Goal: Transaction & Acquisition: Purchase product/service

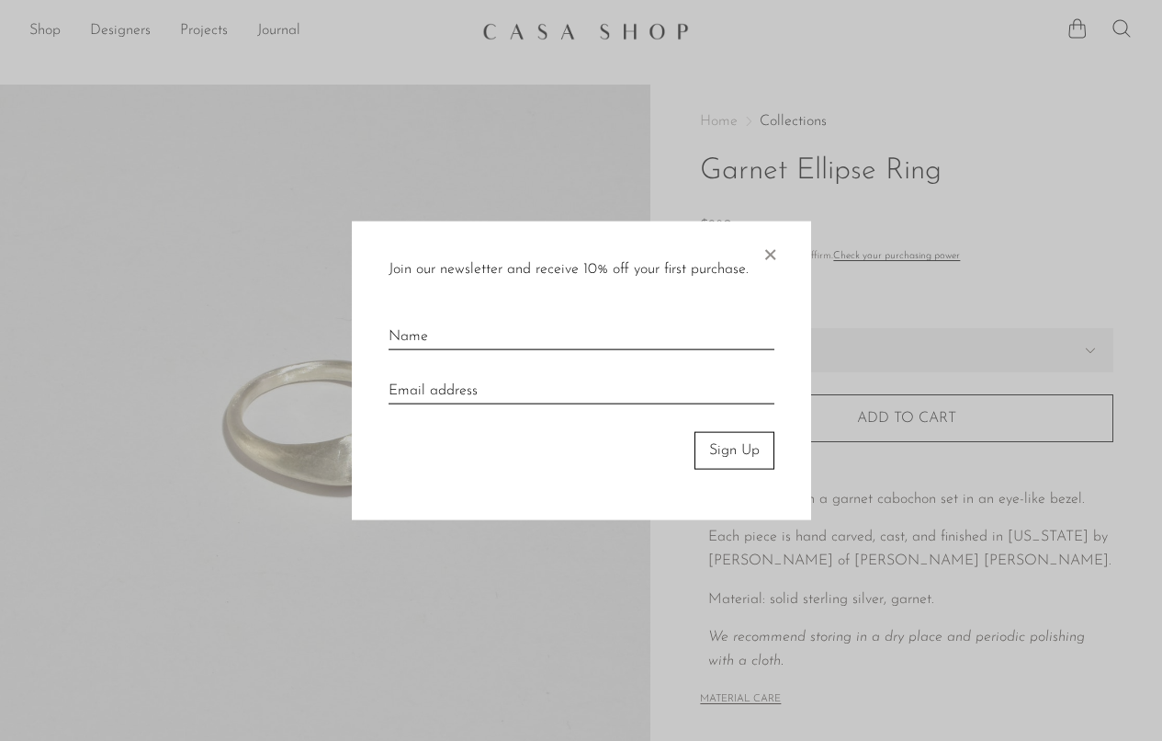
click at [792, 249] on div "Join our newsletter and receive 10% off your first purchase. × Sign Up" at bounding box center [581, 370] width 459 height 299
click at [773, 249] on span "×" at bounding box center [770, 250] width 18 height 59
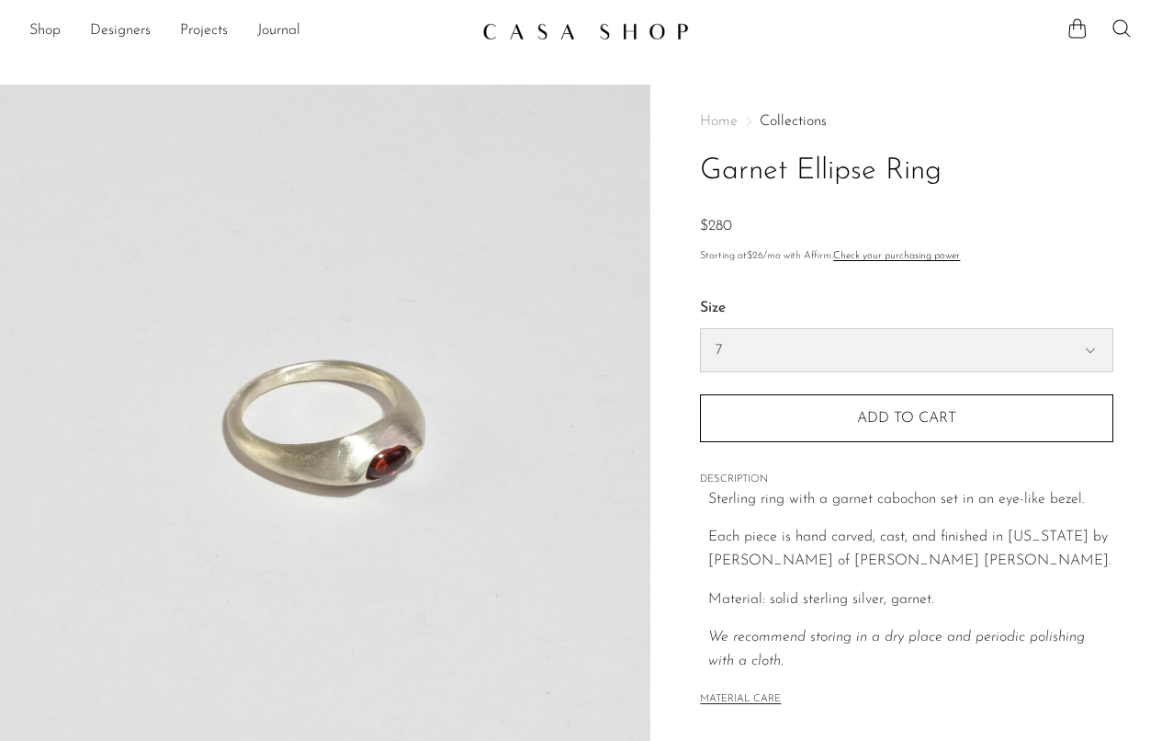
click at [37, 29] on link "Shop" at bounding box center [44, 31] width 31 height 24
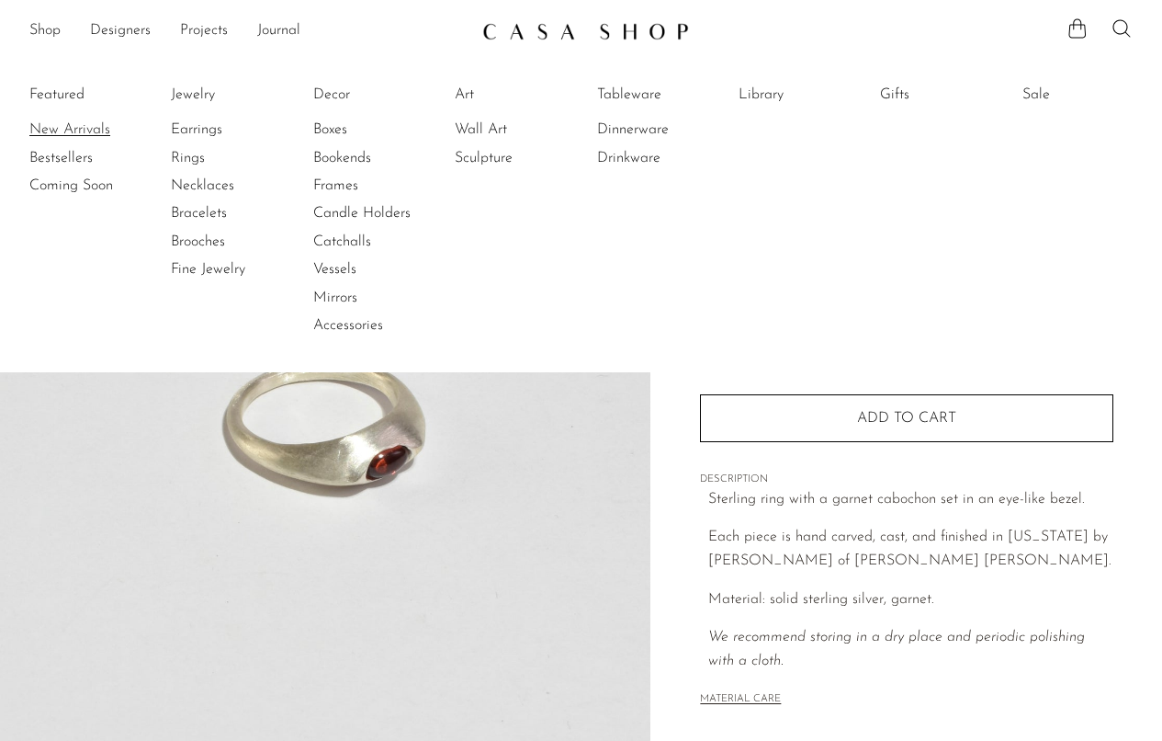
click at [57, 127] on link "New Arrivals" at bounding box center [98, 129] width 138 height 20
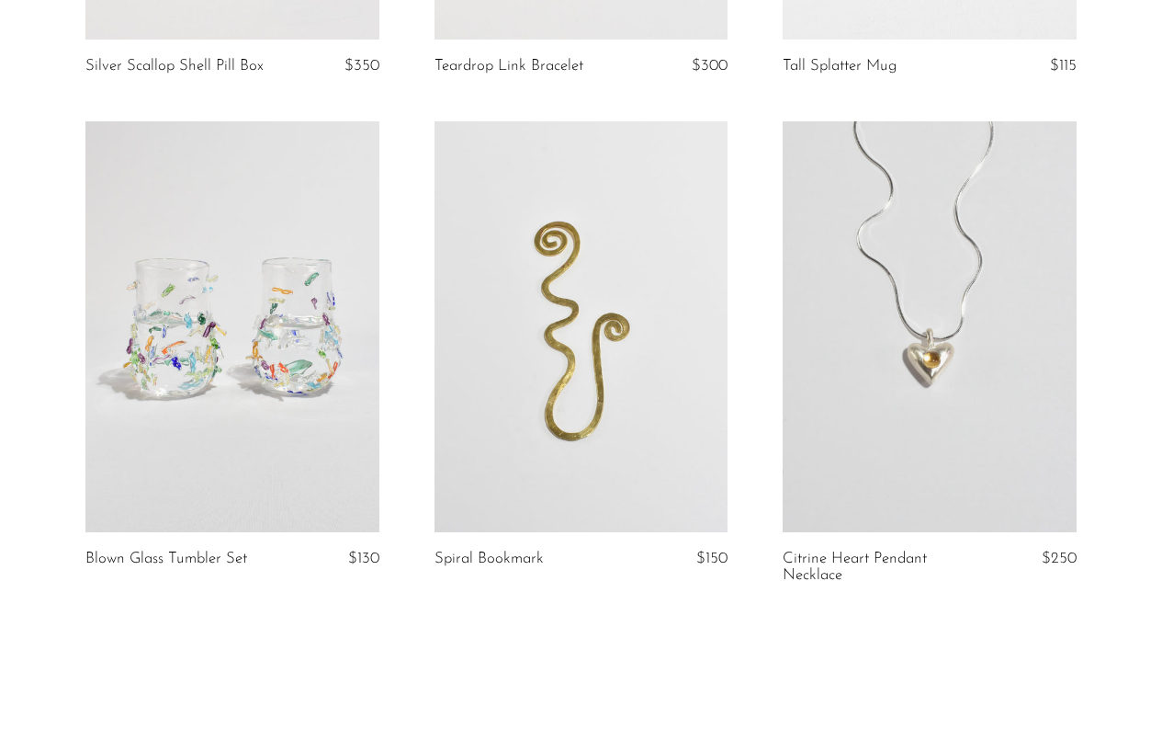
scroll to position [5899, 0]
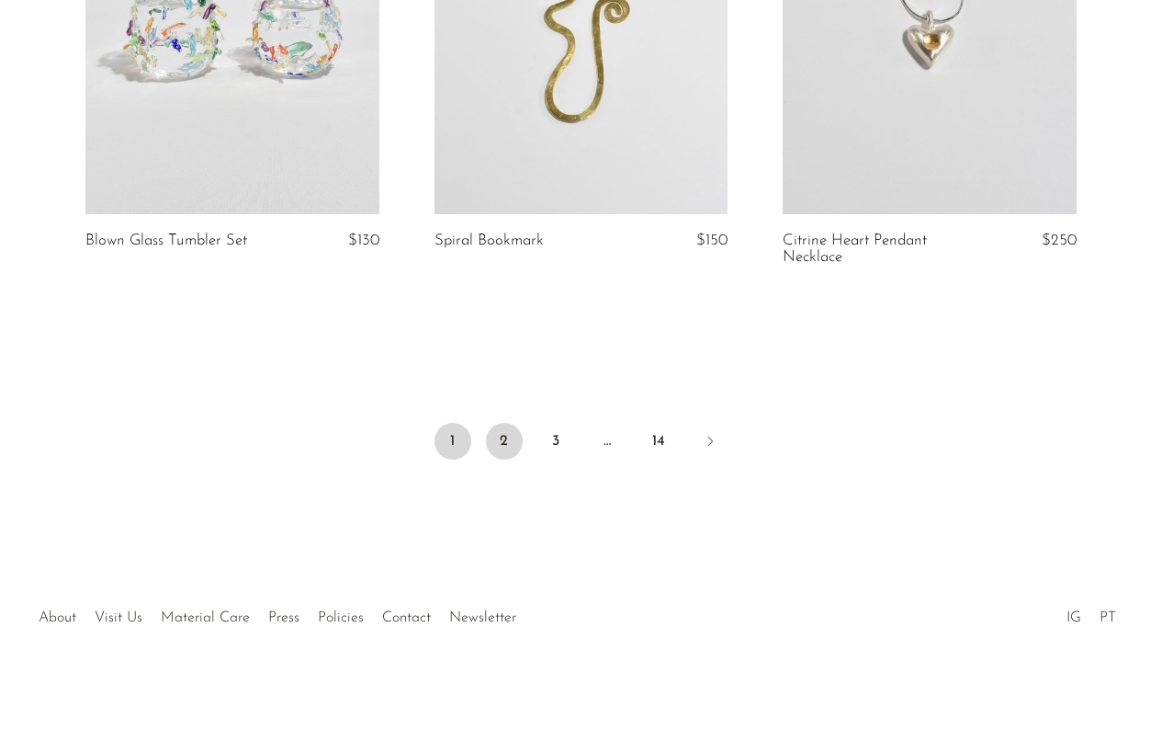
click at [513, 441] on link "2" at bounding box center [504, 441] width 37 height 37
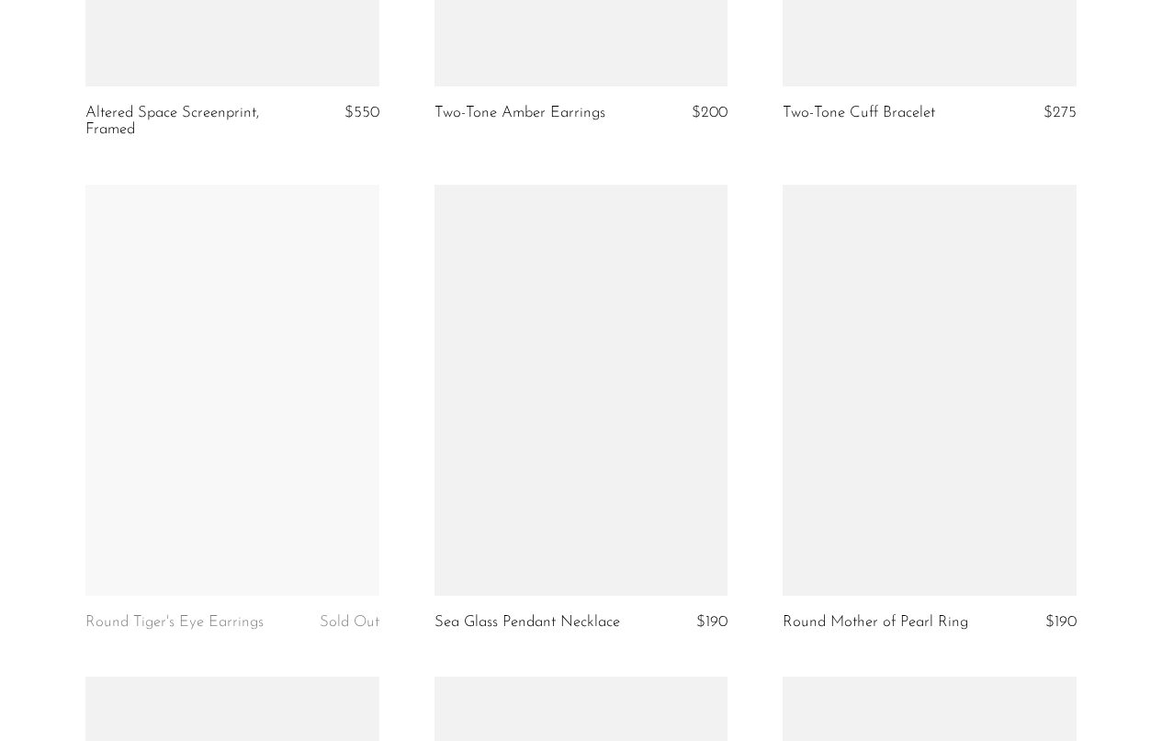
scroll to position [4732, 0]
